Goal: Task Accomplishment & Management: Manage account settings

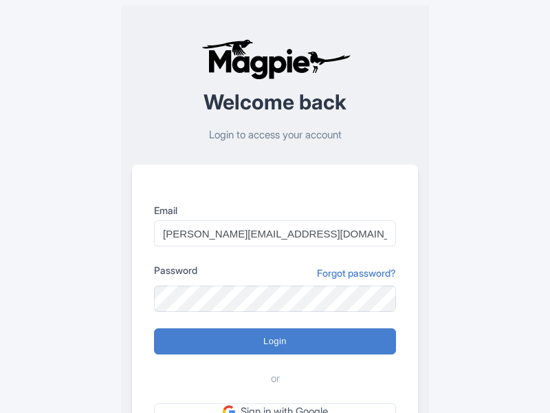
type input "Logging in..."
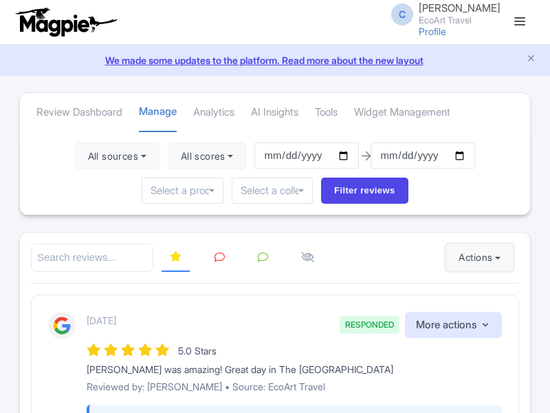
click at [477, 257] on button "Actions" at bounding box center [480, 257] width 68 height 28
click at [0, 0] on link "Import new reviews" at bounding box center [0, 0] width 0 height 0
